Goal: Information Seeking & Learning: Find specific fact

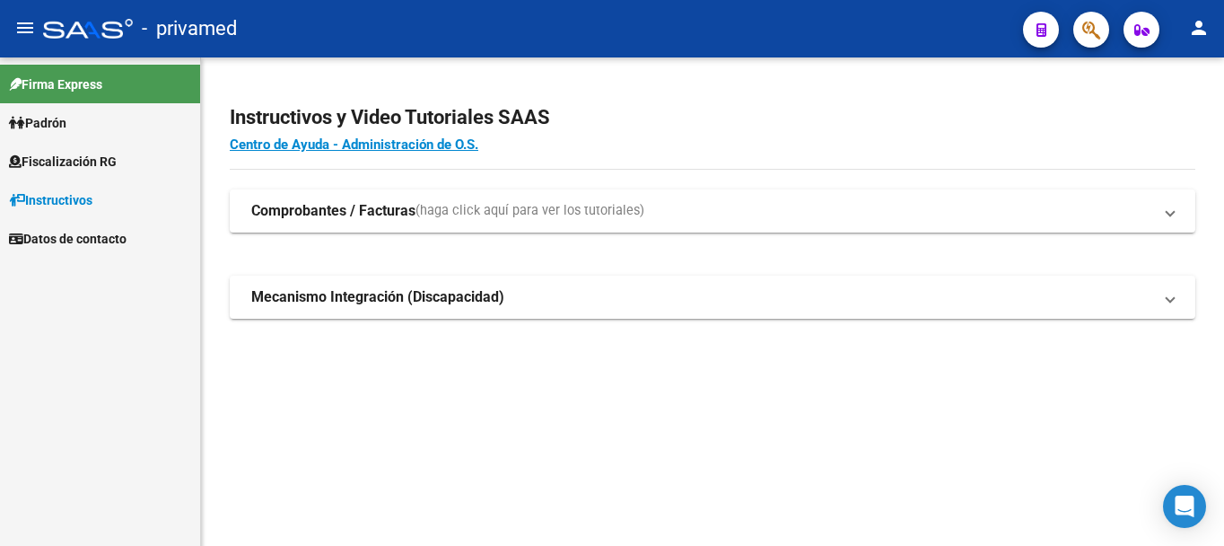
click at [1081, 32] on button "button" at bounding box center [1091, 30] width 36 height 36
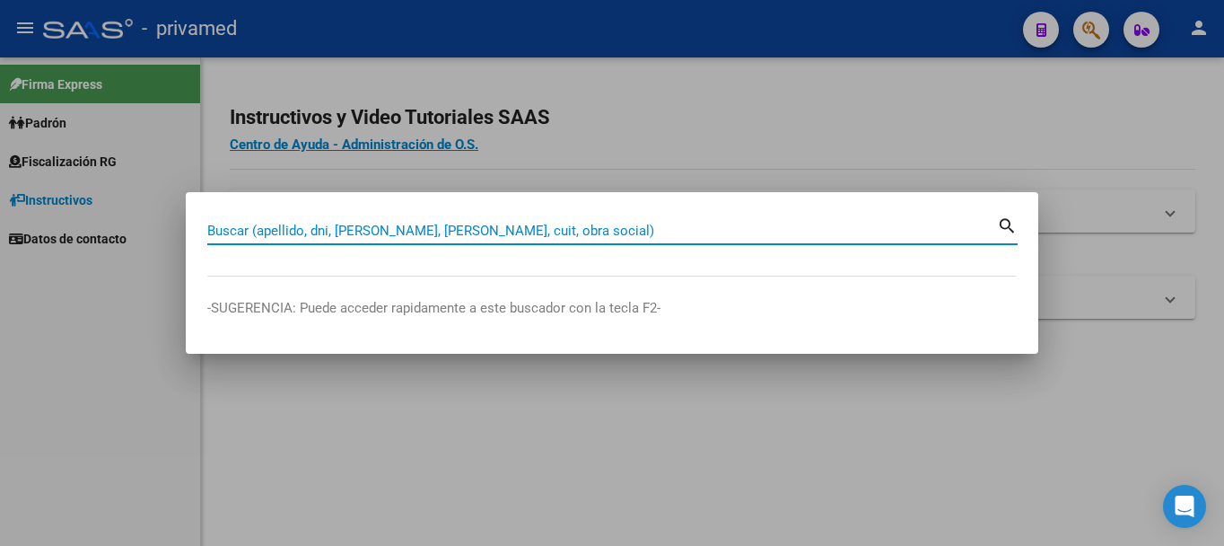
paste input "27383101994"
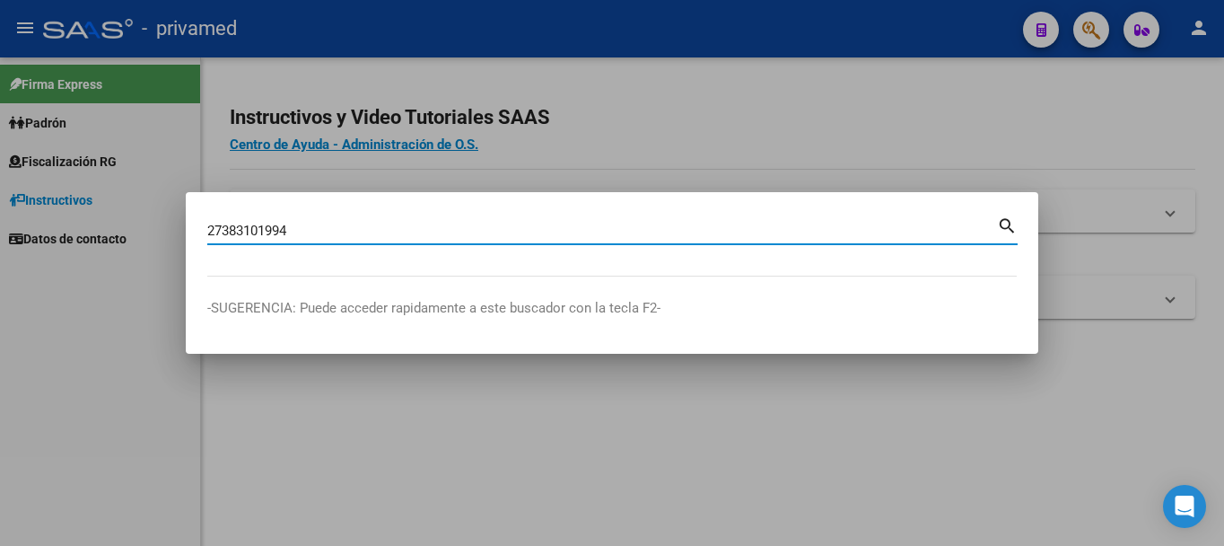
type input "27383101994"
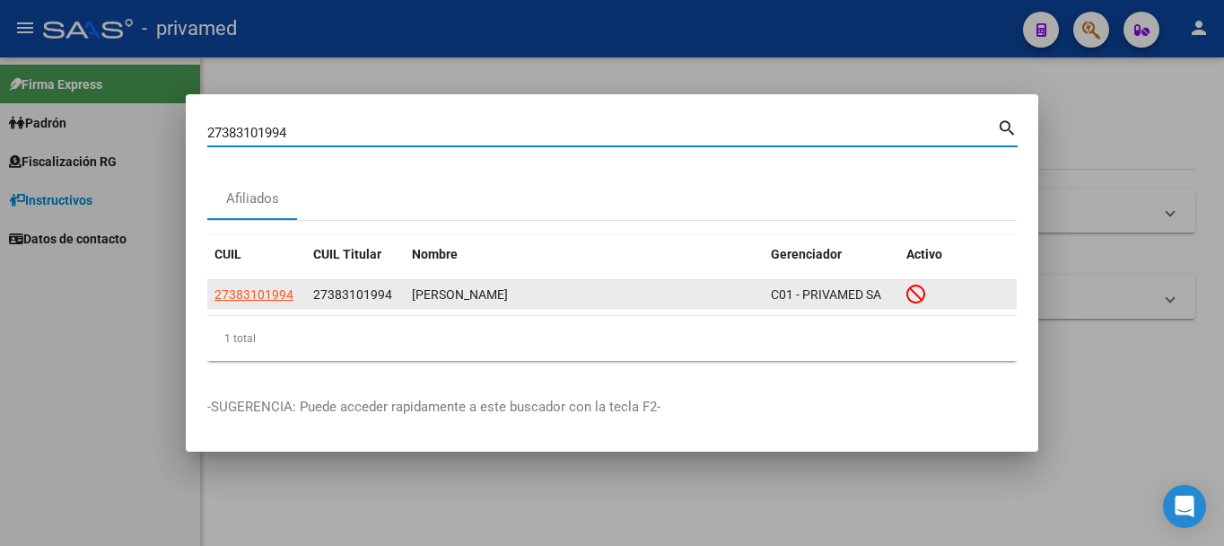
click at [267, 294] on span "27383101994" at bounding box center [253, 294] width 79 height 14
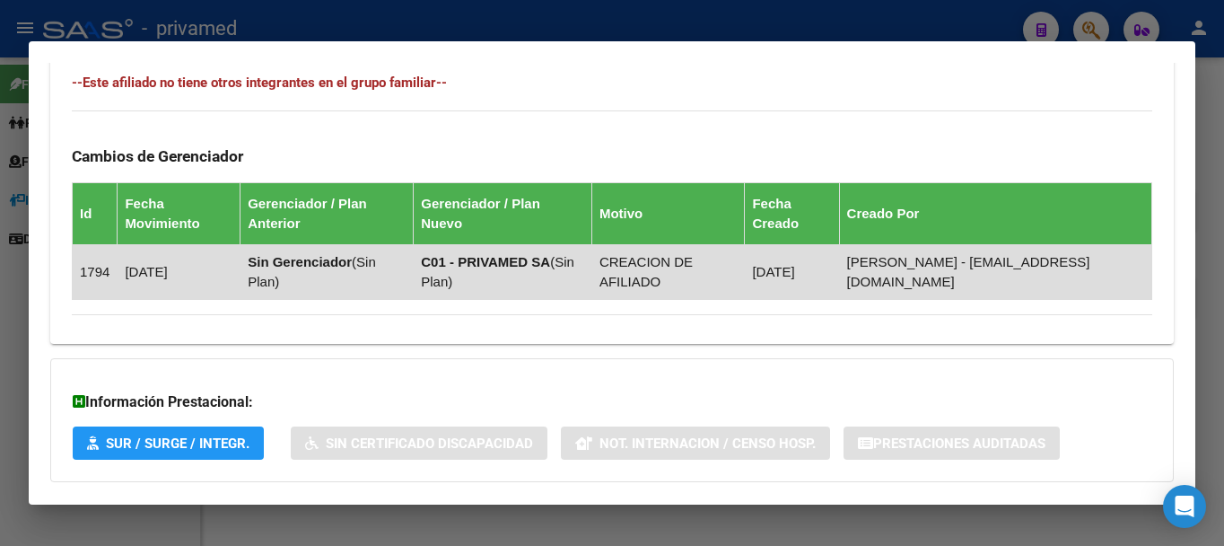
scroll to position [1080, 0]
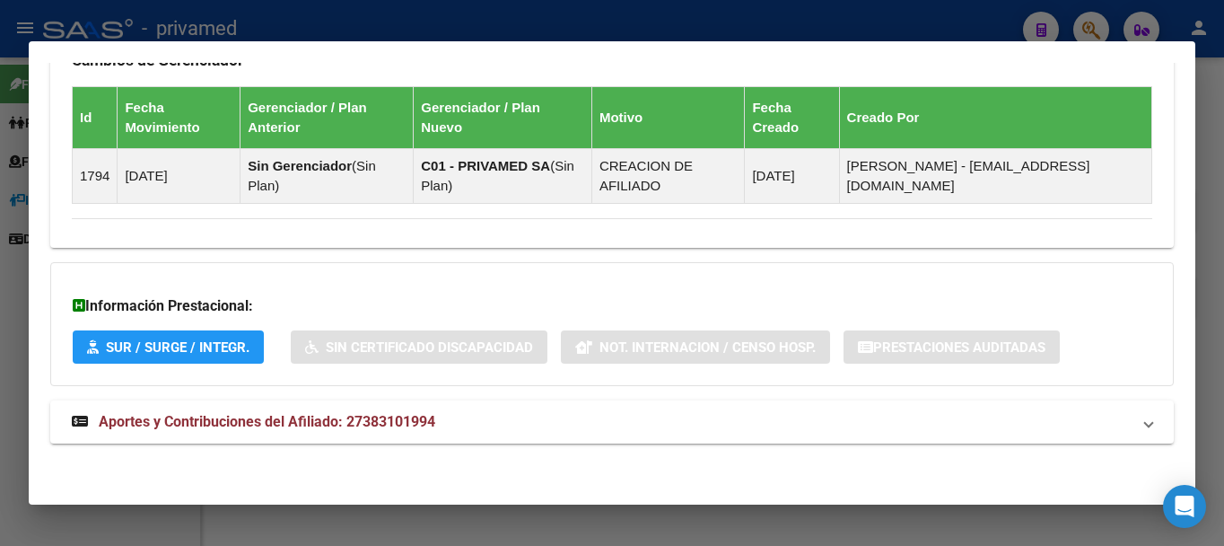
click at [527, 438] on mat-expansion-panel-header "Aportes y Contribuciones del Afiliado: 27383101994" at bounding box center [612, 421] width 1124 height 43
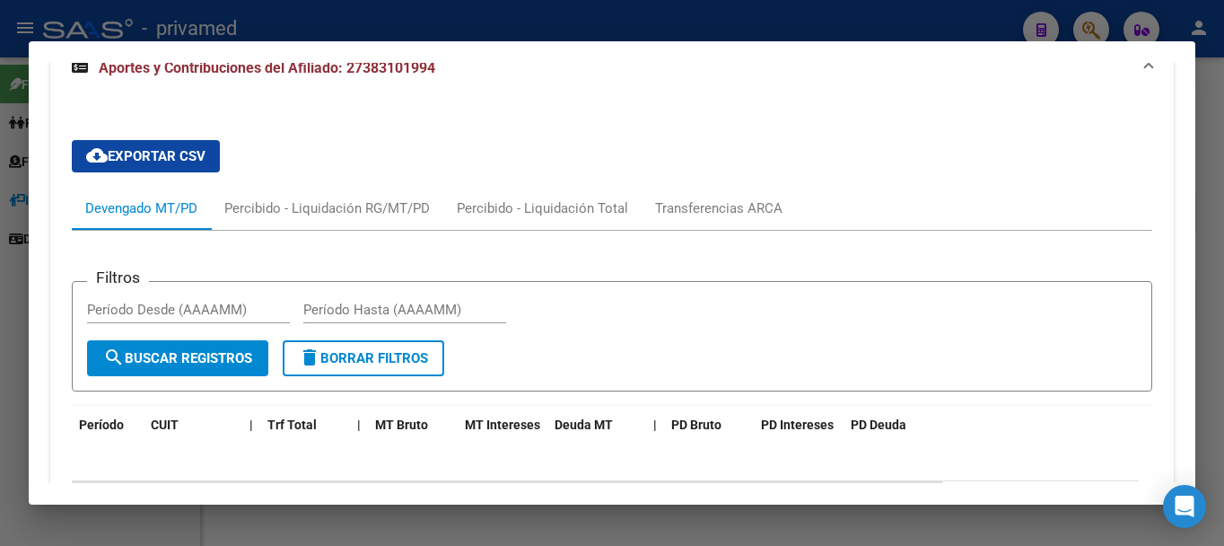
scroll to position [1388, 0]
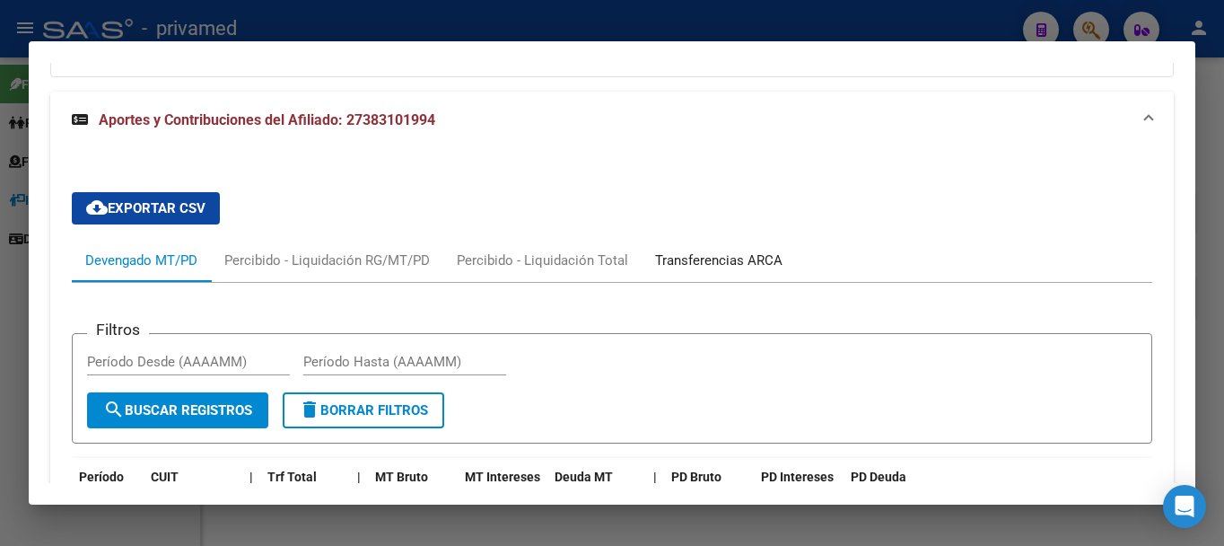
click at [699, 257] on div "Transferencias ARCA" at bounding box center [718, 260] width 127 height 20
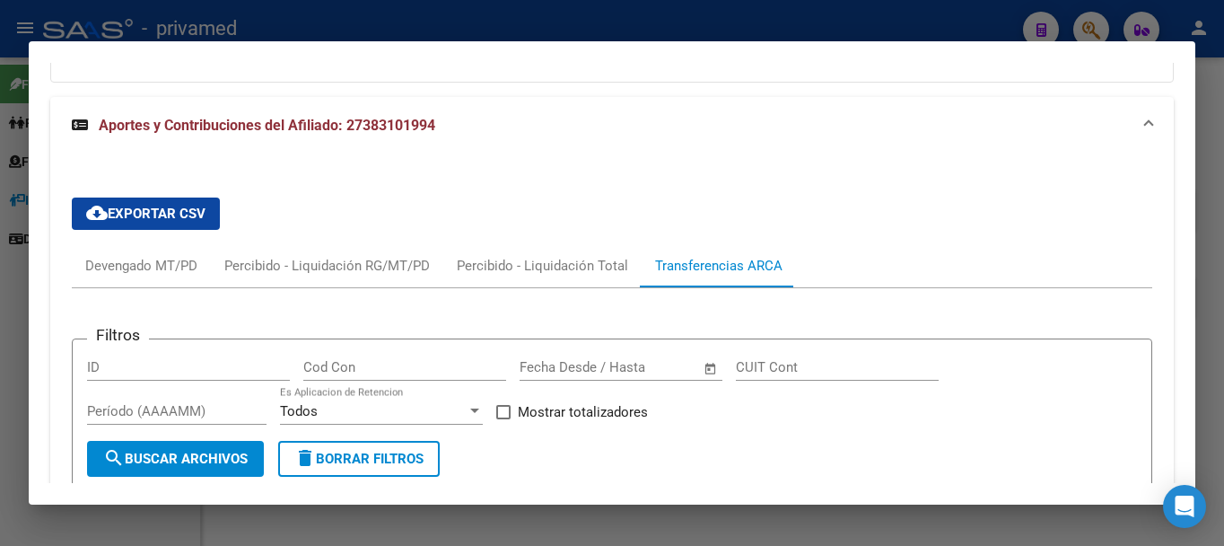
scroll to position [1381, 0]
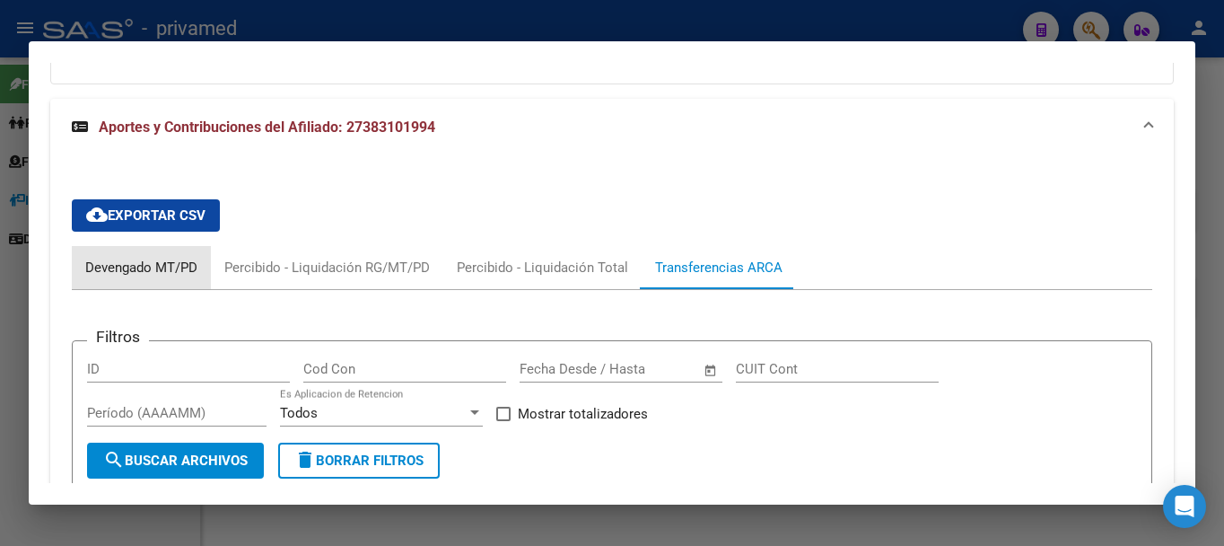
click at [109, 267] on div "Devengado MT/PD" at bounding box center [141, 268] width 112 height 20
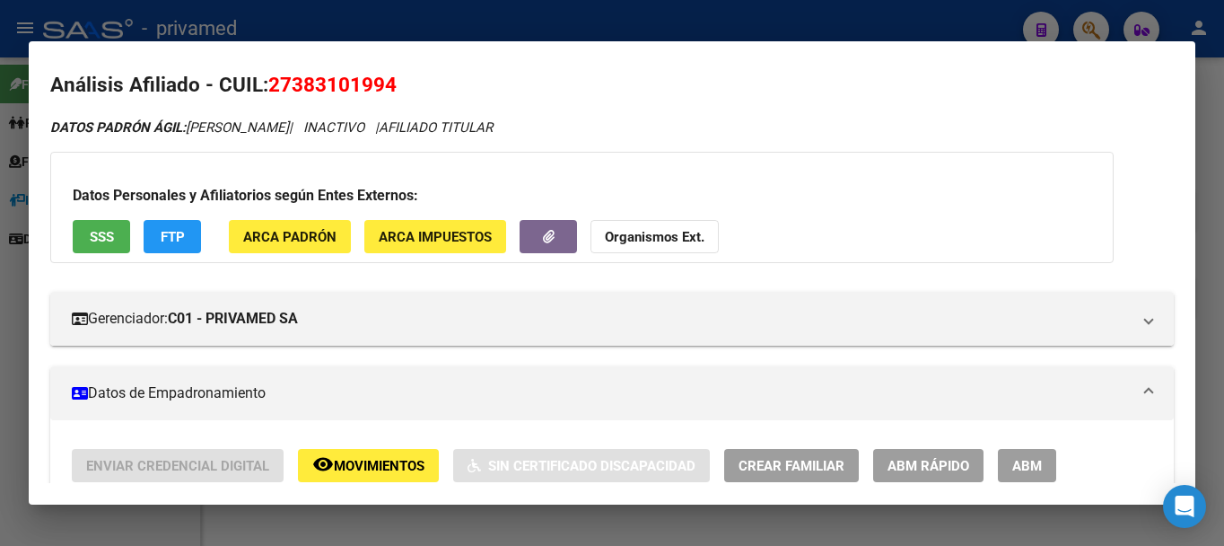
scroll to position [0, 0]
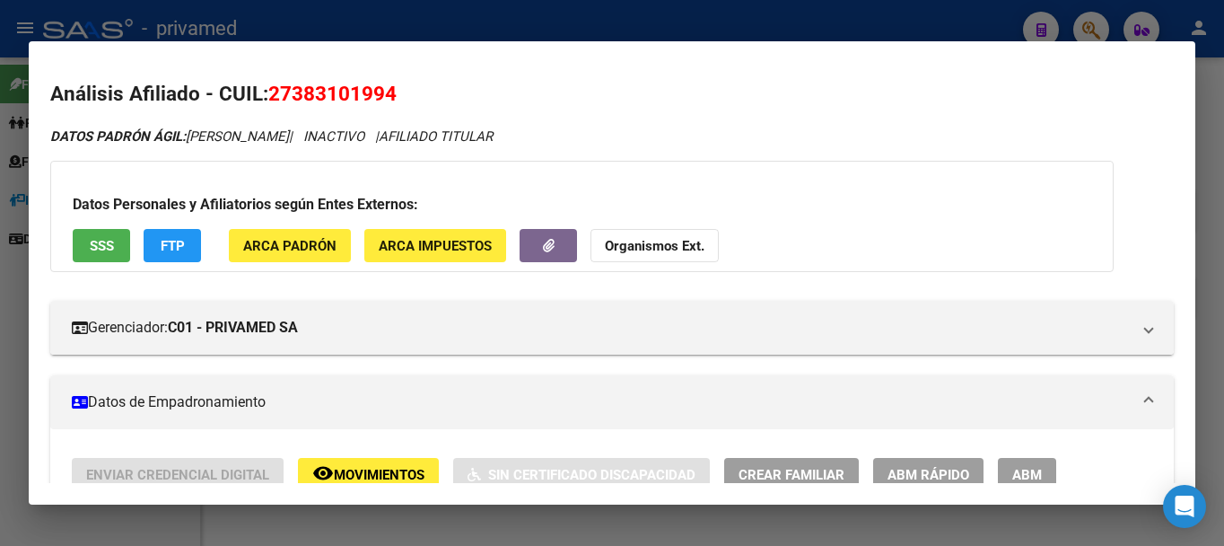
click at [1208, 119] on div at bounding box center [612, 273] width 1224 height 546
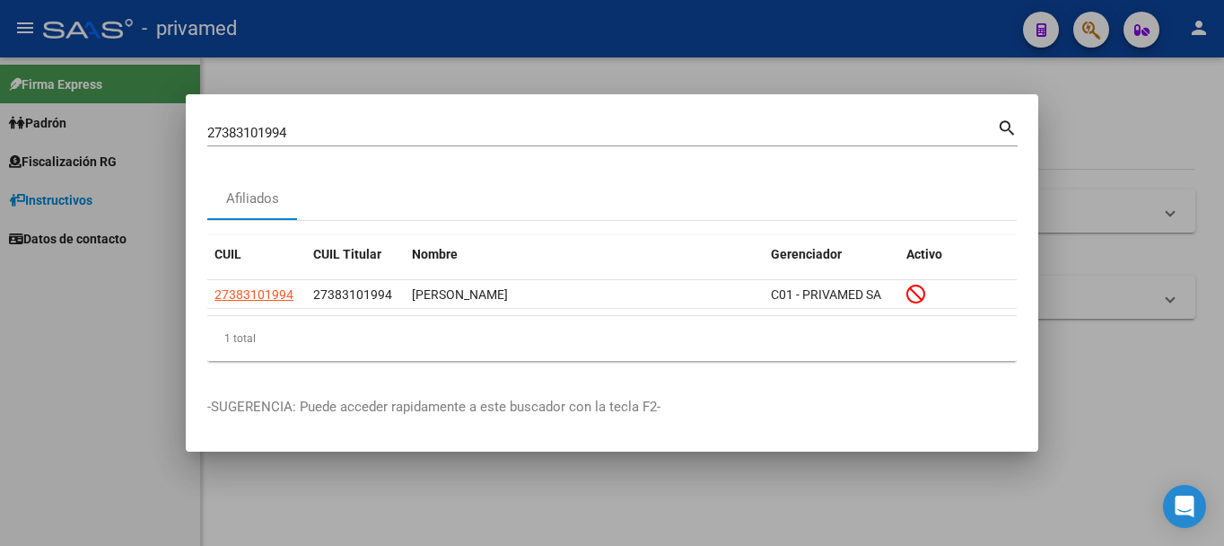
click at [1098, 135] on div at bounding box center [612, 273] width 1224 height 546
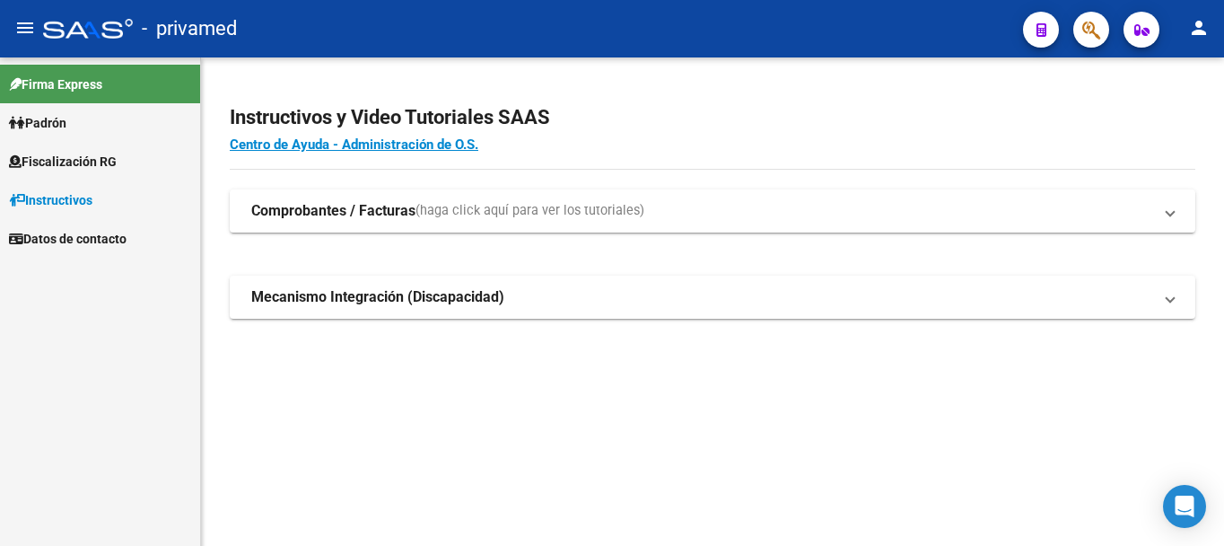
drag, startPoint x: 521, startPoint y: 144, endPoint x: 220, endPoint y: 105, distance: 304.0
click at [220, 105] on div "Instructivos y Video Tutoriales SAAS Centro de Ayuda - Administración de O.S. C…" at bounding box center [712, 230] width 1023 height 347
click at [426, 74] on div "Instructivos y Video Tutoriales SAAS Centro de Ayuda - Administración de O.S. C…" at bounding box center [712, 230] width 1023 height 347
click at [602, 152] on h4 "Centro de Ayuda - Administración de O.S." at bounding box center [713, 145] width 966 height 20
drag, startPoint x: 611, startPoint y: 133, endPoint x: 188, endPoint y: 107, distance: 424.4
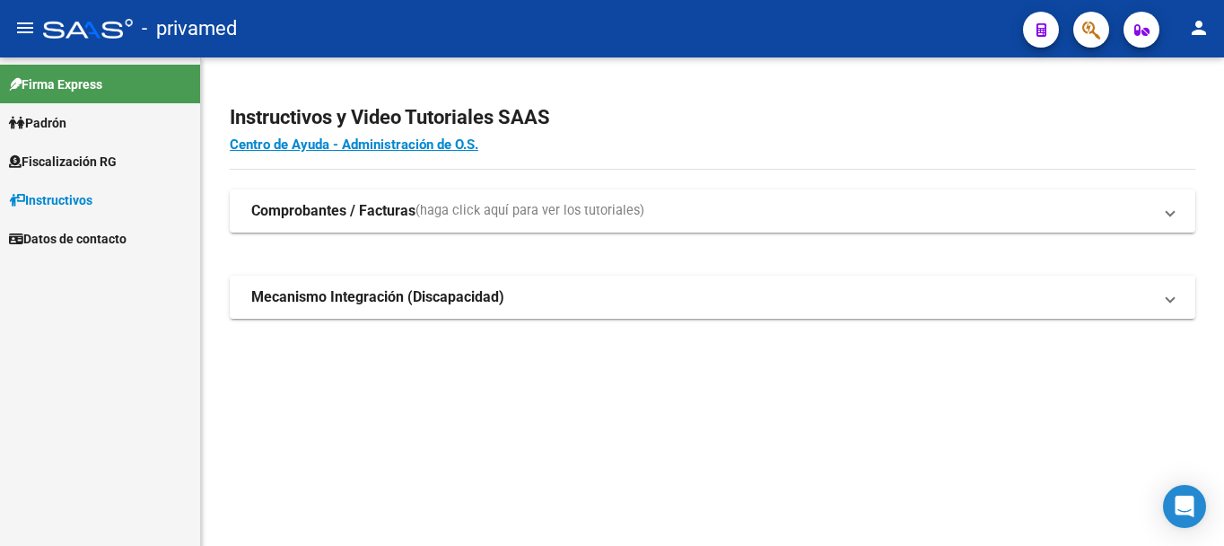
click at [178, 107] on mat-sidenav-container "Firma Express Padrón Afiliados Empadronados Movimientos de Afiliados Cambios de…" at bounding box center [612, 301] width 1224 height 488
click at [246, 107] on h2 "Instructivos y Video Tutoriales SAAS" at bounding box center [713, 118] width 966 height 34
drag, startPoint x: 458, startPoint y: 110, endPoint x: 212, endPoint y: 107, distance: 245.9
click at [212, 107] on div "Instructivos y Video Tutoriales SAAS Centro de Ayuda - Administración de O.S. C…" at bounding box center [712, 230] width 1023 height 347
click at [595, 113] on h2 "Instructivos y Video Tutoriales SAAS" at bounding box center [713, 118] width 966 height 34
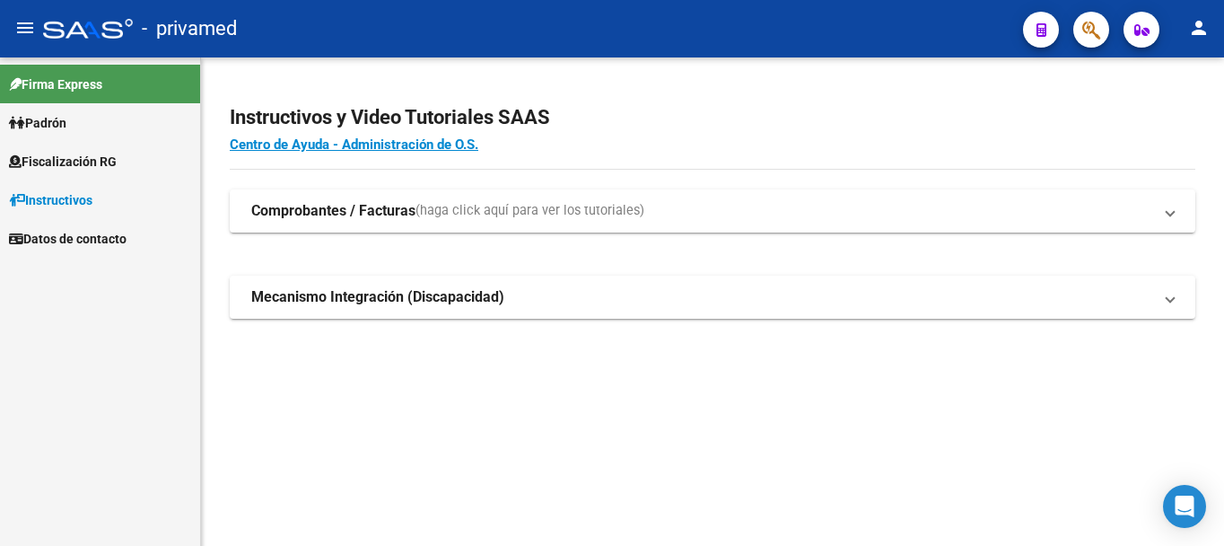
drag, startPoint x: 554, startPoint y: 136, endPoint x: 215, endPoint y: 102, distance: 340.1
click at [215, 102] on div "Instructivos y Video Tutoriales SAAS Centro de Ayuda - Administración de O.S. C…" at bounding box center [712, 230] width 1023 height 347
click at [662, 176] on div "Instructivos y Video Tutoriales SAAS Centro de Ayuda - Administración de O.S. C…" at bounding box center [712, 230] width 1023 height 347
drag, startPoint x: 635, startPoint y: 351, endPoint x: 232, endPoint y: 99, distance: 475.4
click at [224, 99] on div "Instructivos y Video Tutoriales SAAS Centro de Ayuda - Administración de O.S. C…" at bounding box center [712, 230] width 1023 height 347
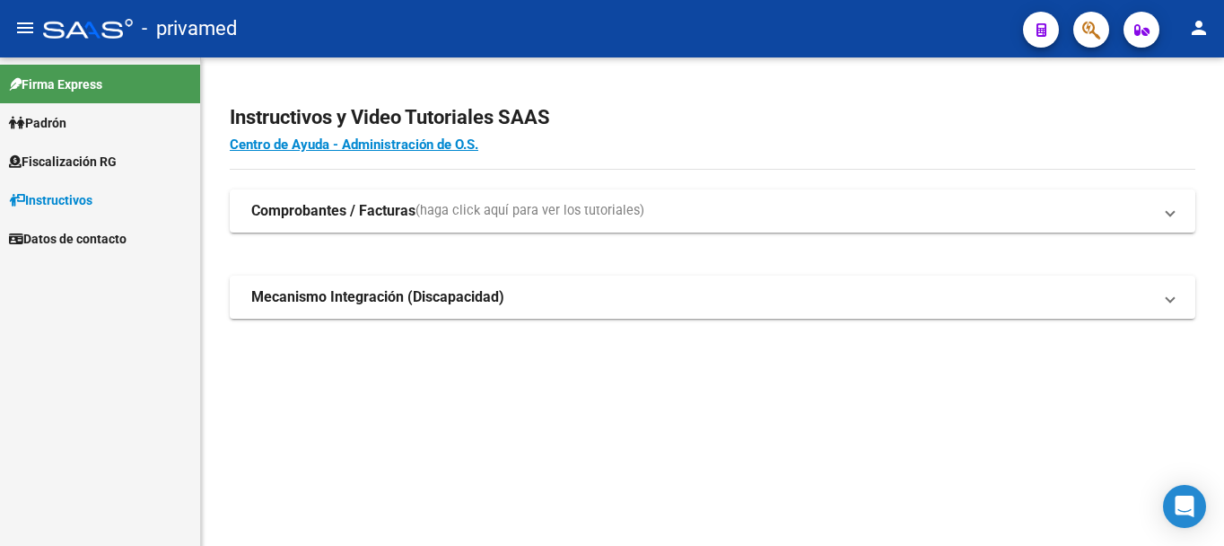
click at [683, 374] on div "Instructivos y Video Tutoriales SAAS Centro de Ayuda - Administración de O.S. C…" at bounding box center [712, 230] width 1023 height 347
click at [752, 415] on mat-sidenav-content "Instructivos y Video Tutoriales SAAS Centro de Ayuda - Administración de O.S. C…" at bounding box center [712, 301] width 1023 height 488
